Goal: Information Seeking & Learning: Learn about a topic

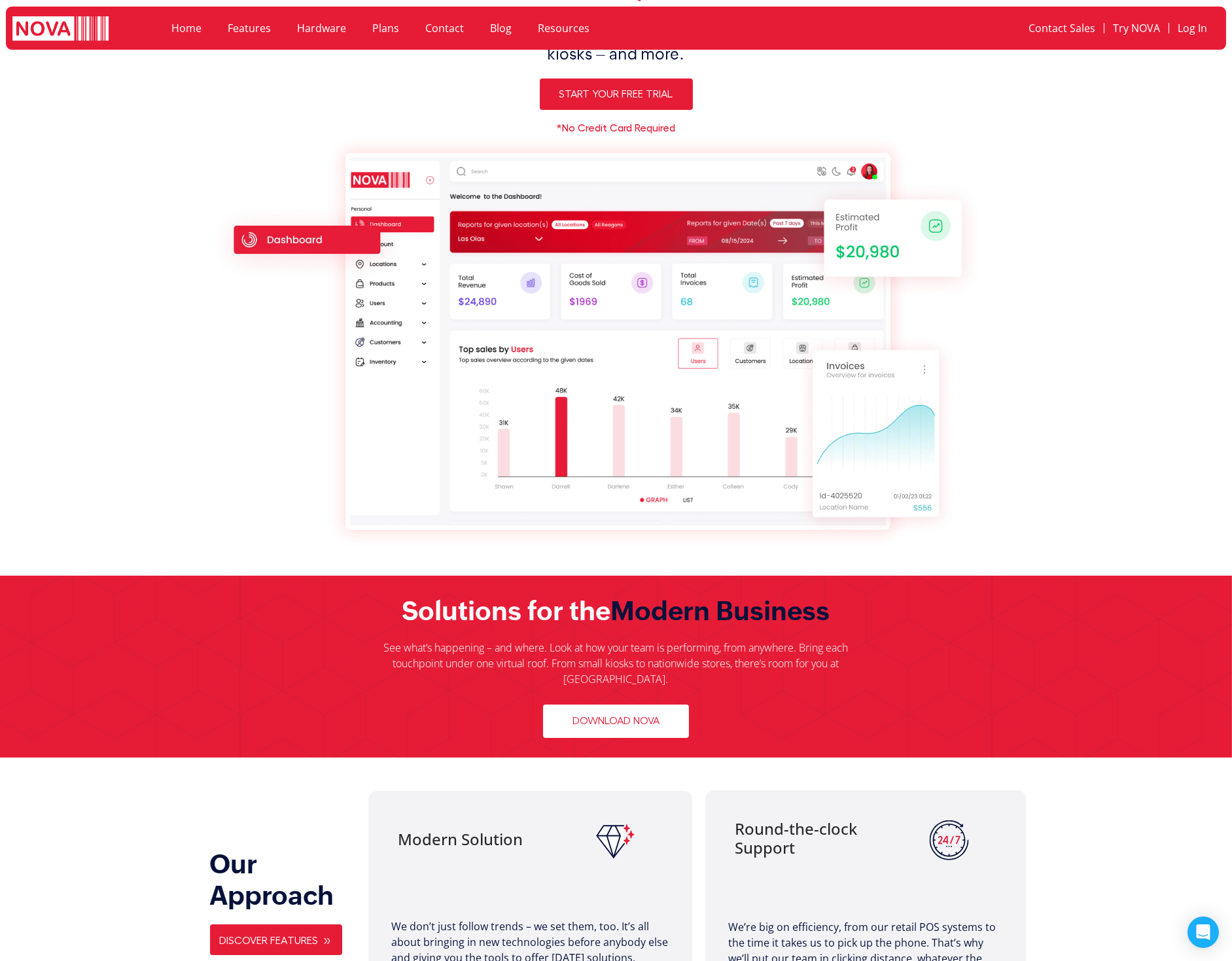
scroll to position [196, 0]
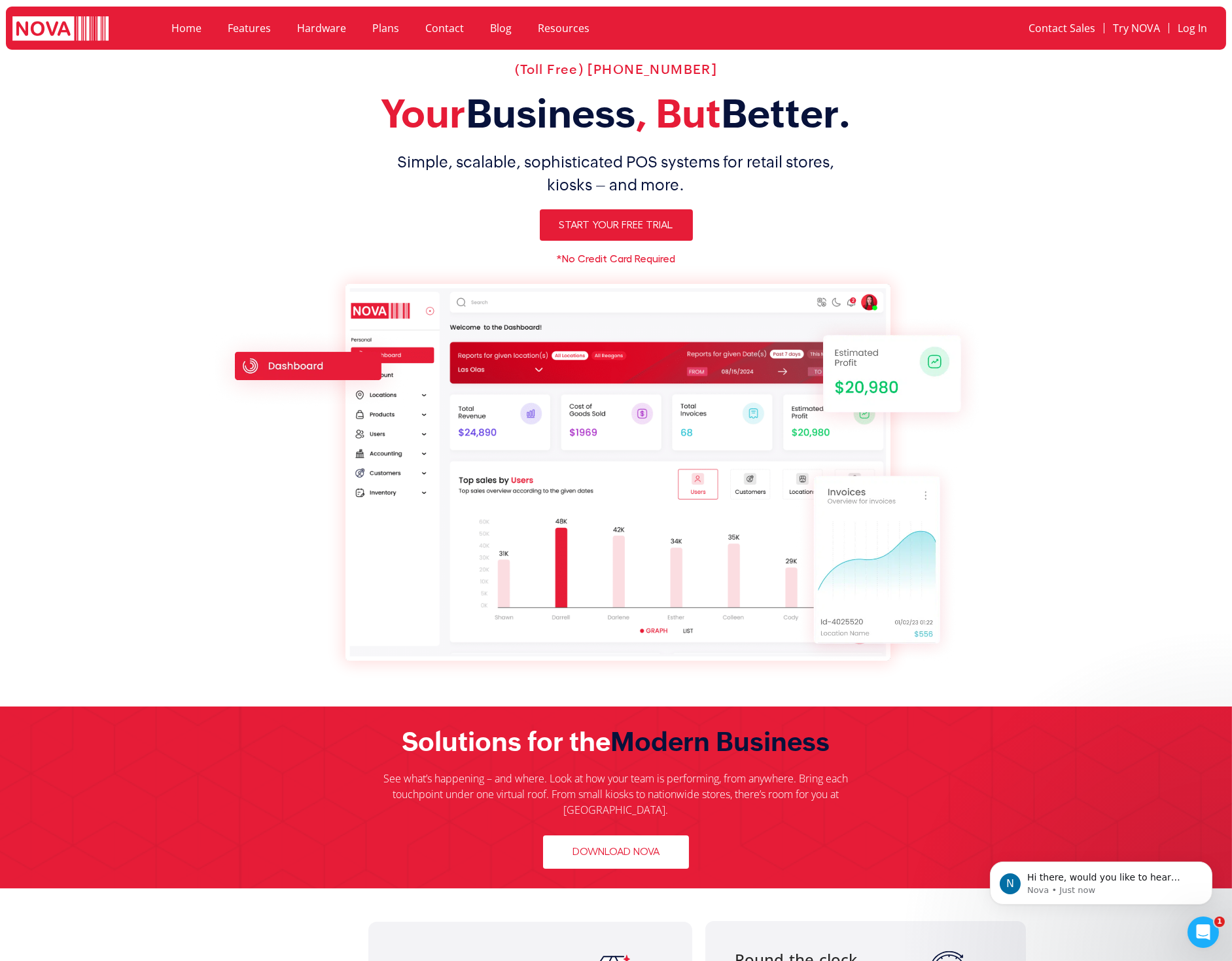
scroll to position [65, 0]
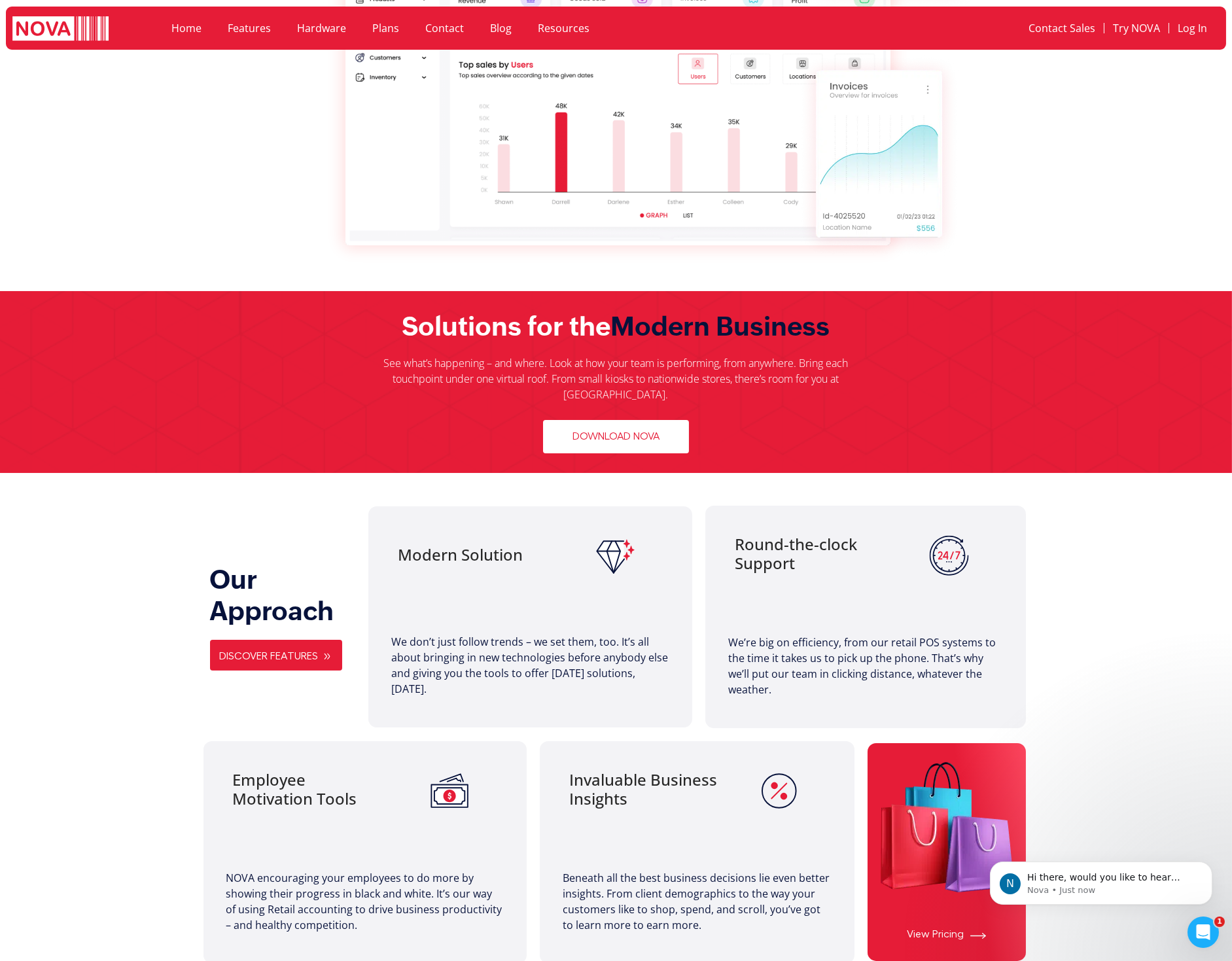
scroll to position [349, 0]
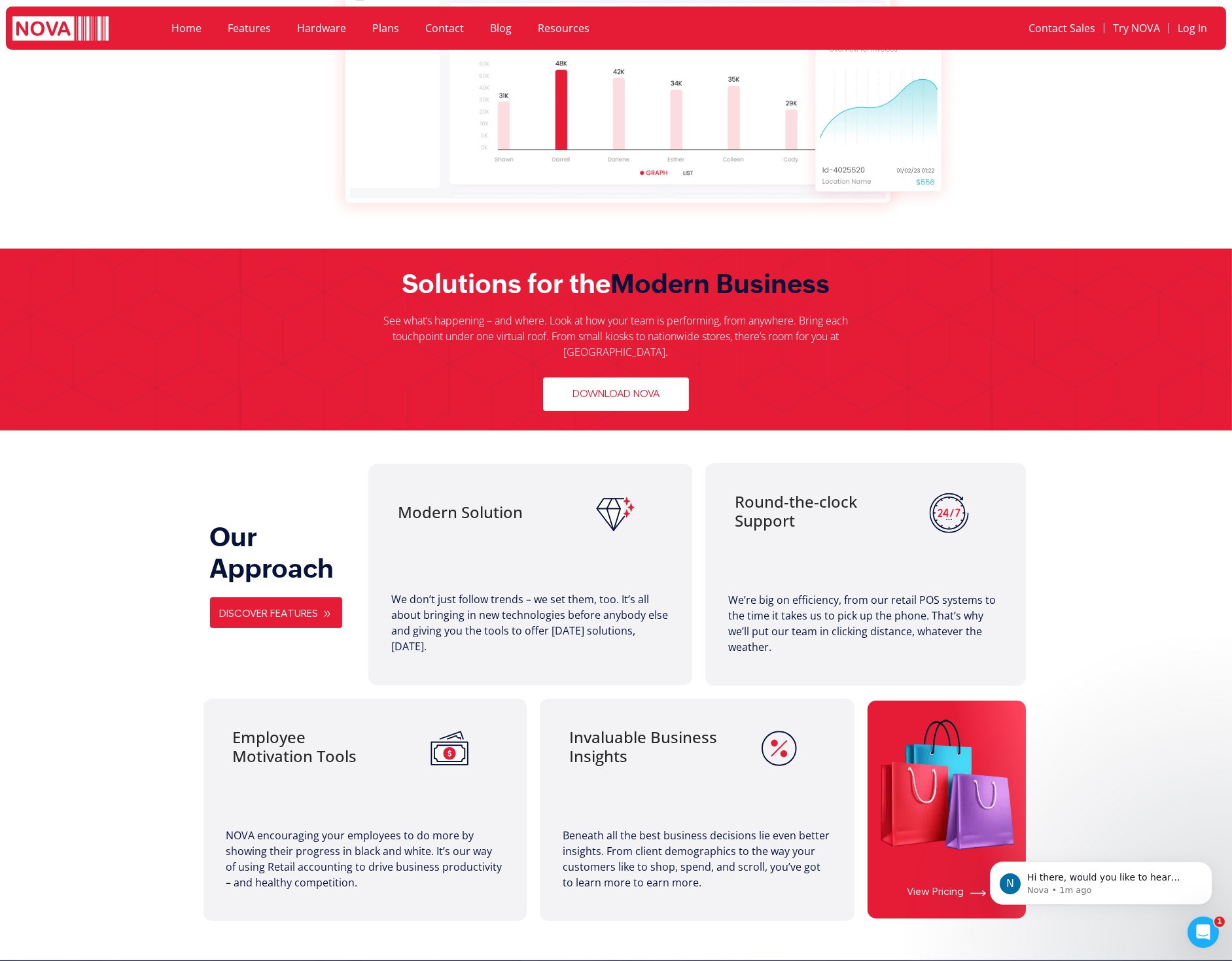
scroll to position [523, 0]
